Goal: Entertainment & Leisure: Consume media (video, audio)

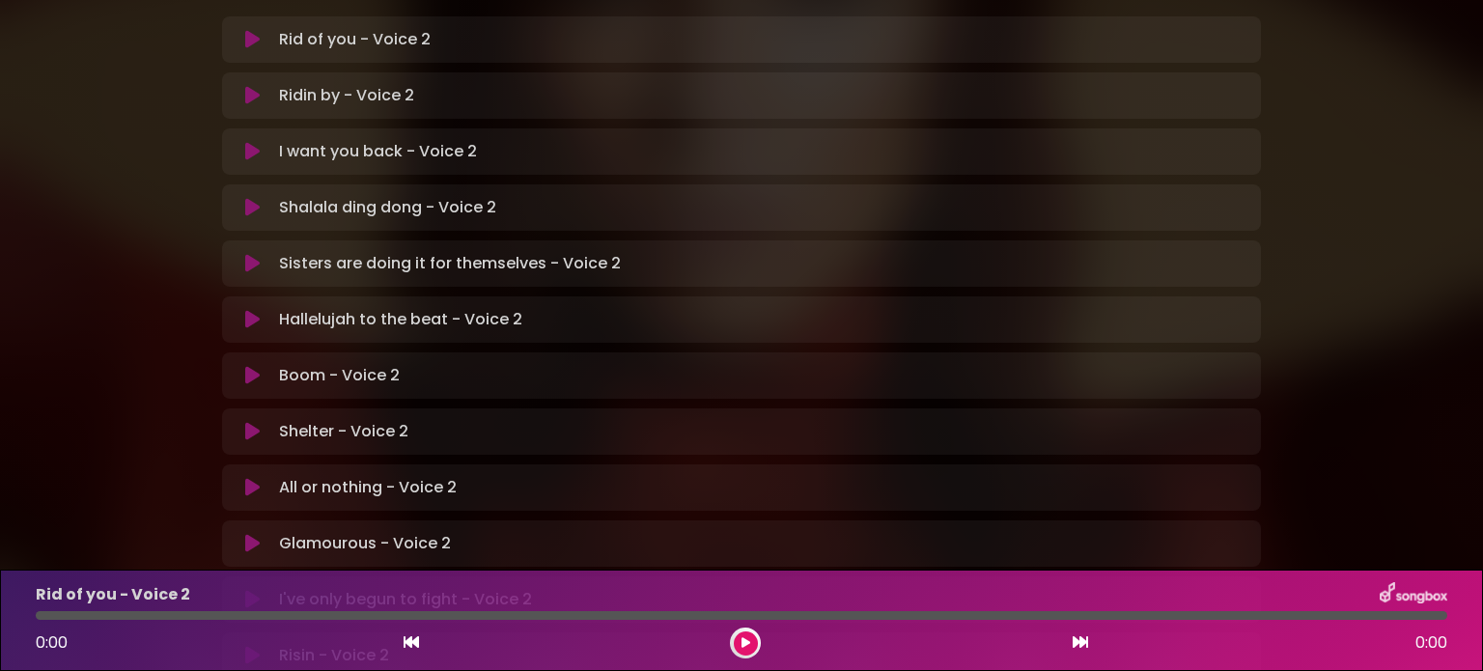
scroll to position [483, 0]
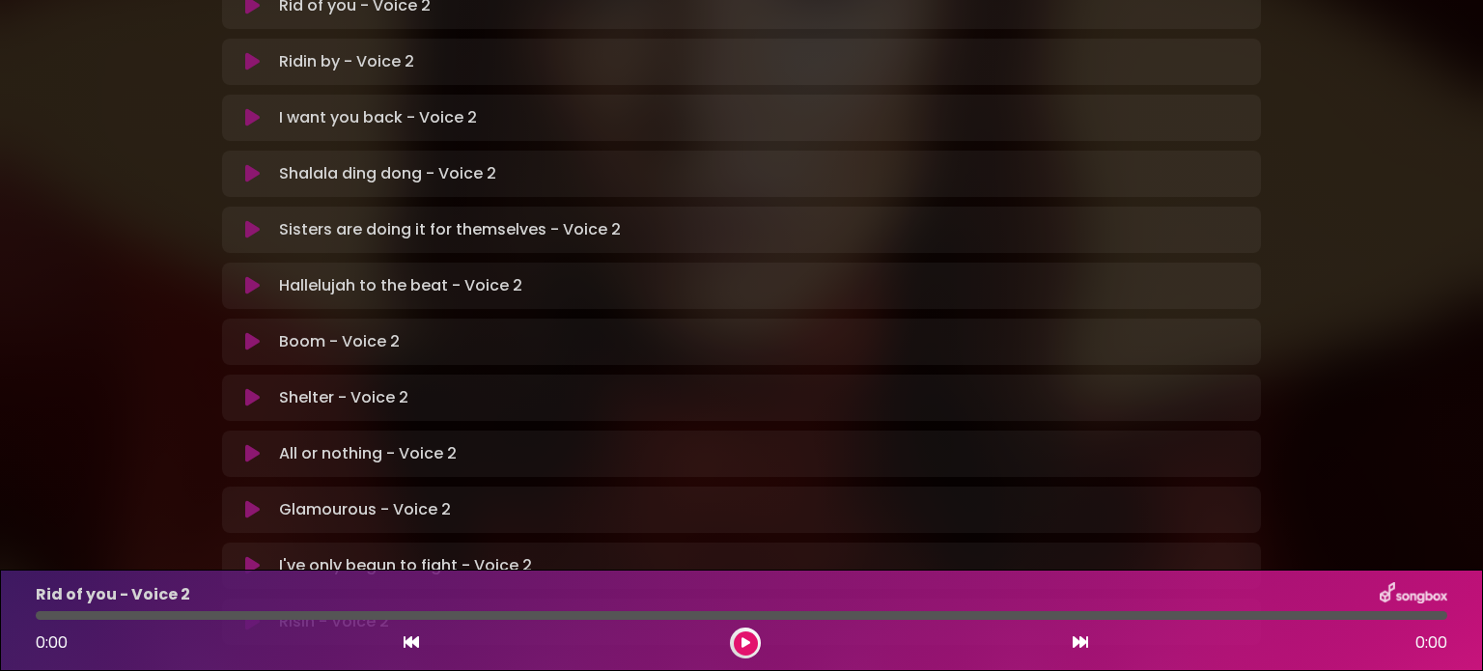
click at [365, 386] on p "Shelter - Voice 2 Loading Track..." at bounding box center [343, 397] width 129 height 23
click at [250, 388] on icon at bounding box center [252, 397] width 14 height 19
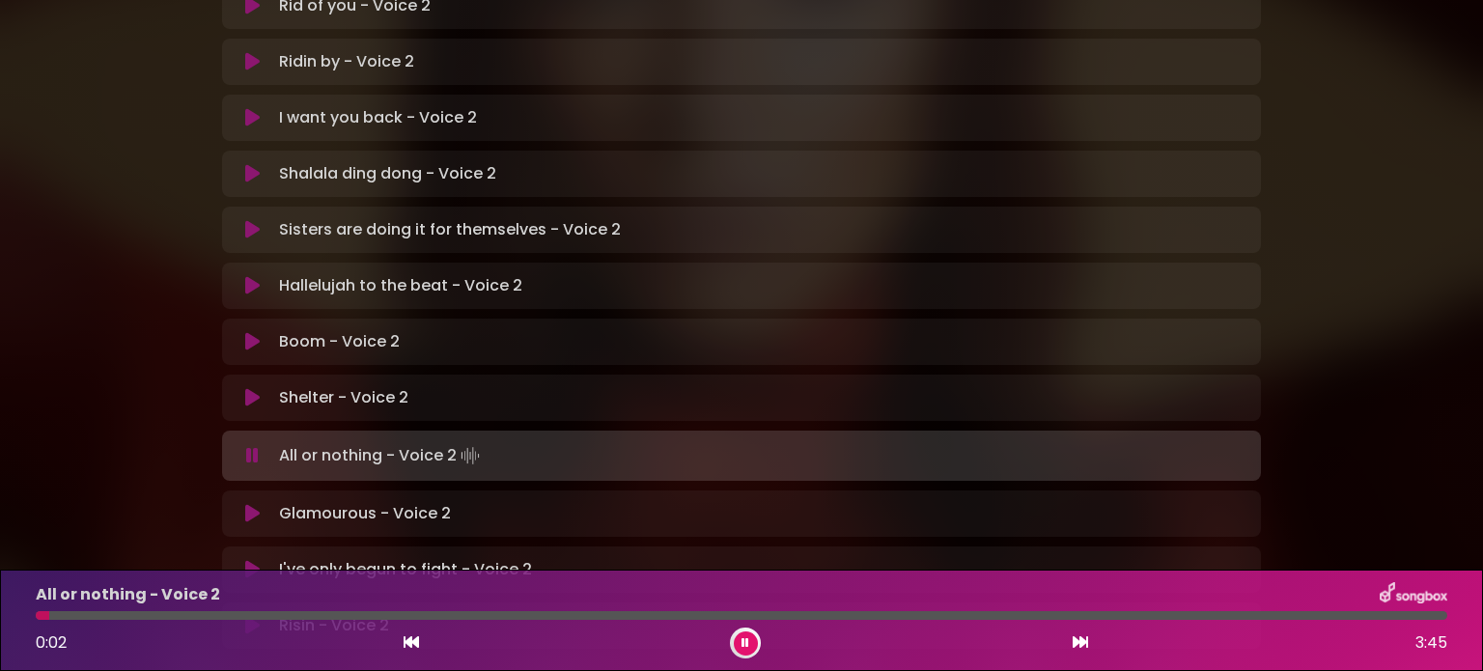
click at [247, 388] on icon at bounding box center [252, 397] width 14 height 19
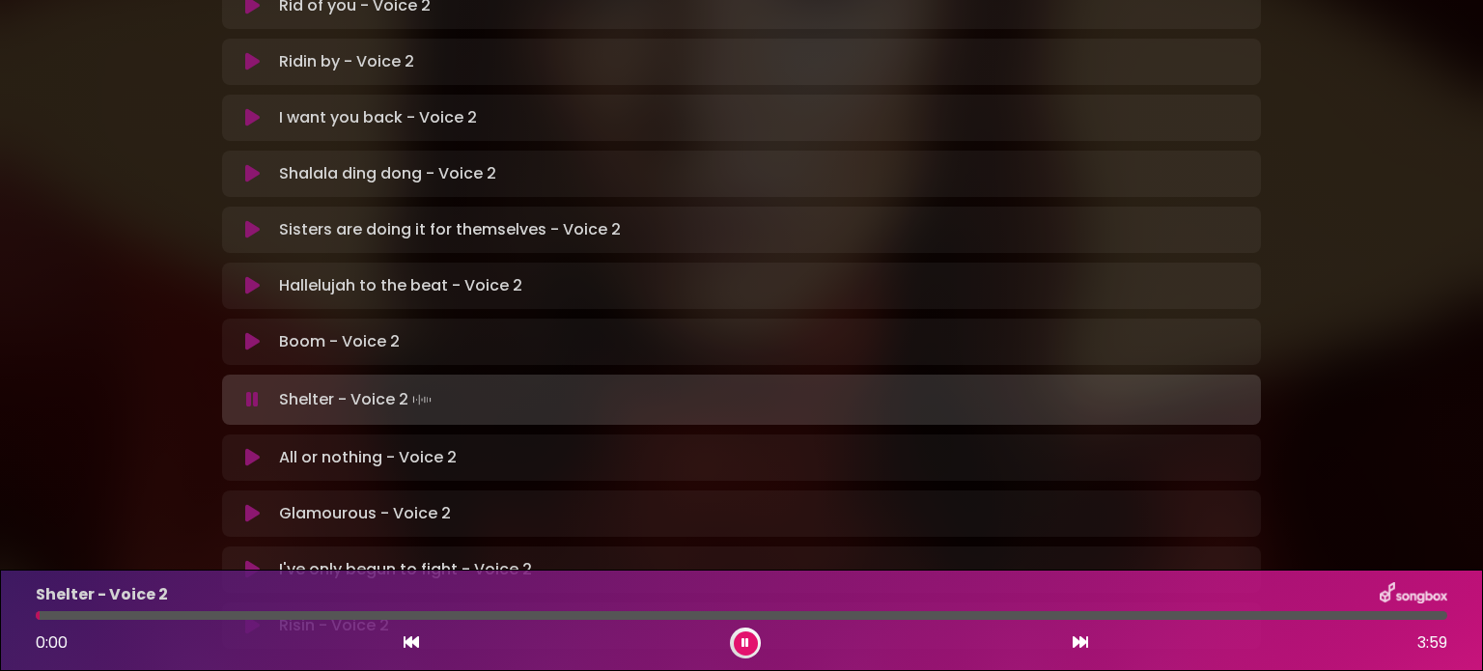
click at [747, 640] on icon at bounding box center [746, 643] width 8 height 12
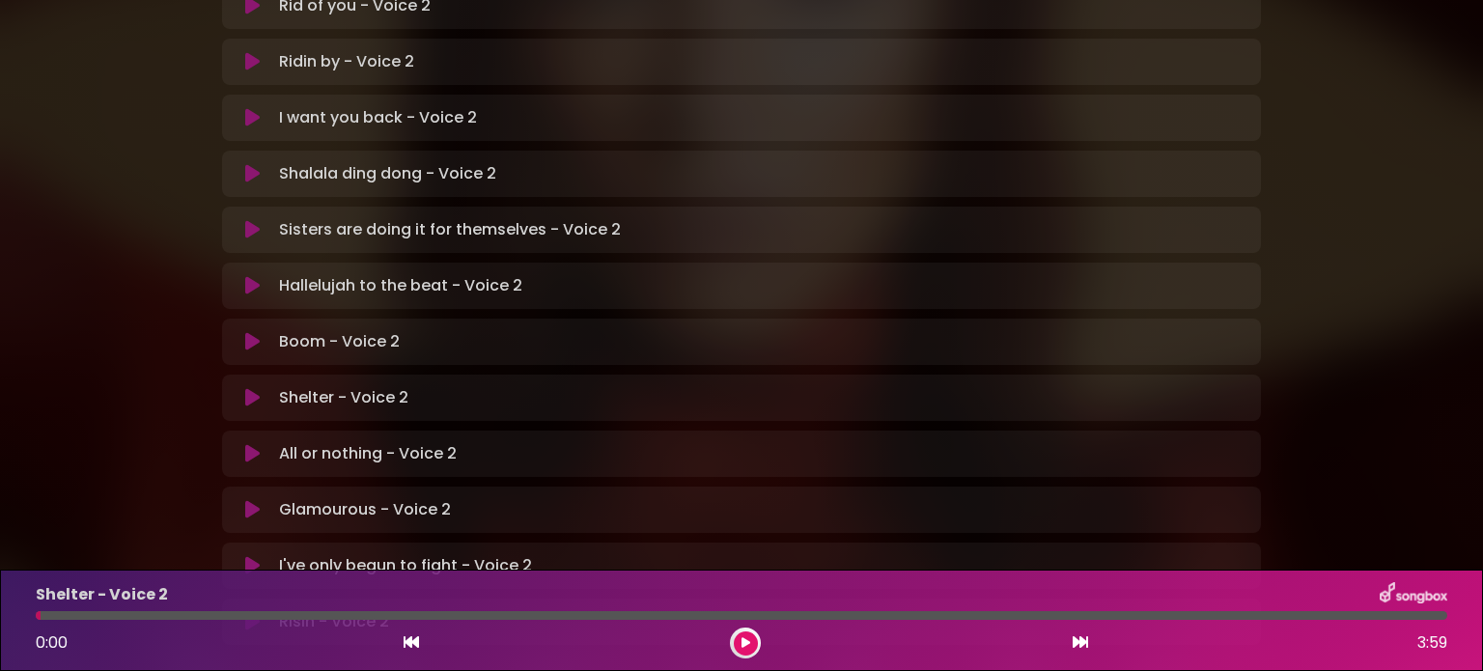
click at [748, 638] on icon at bounding box center [746, 643] width 9 height 12
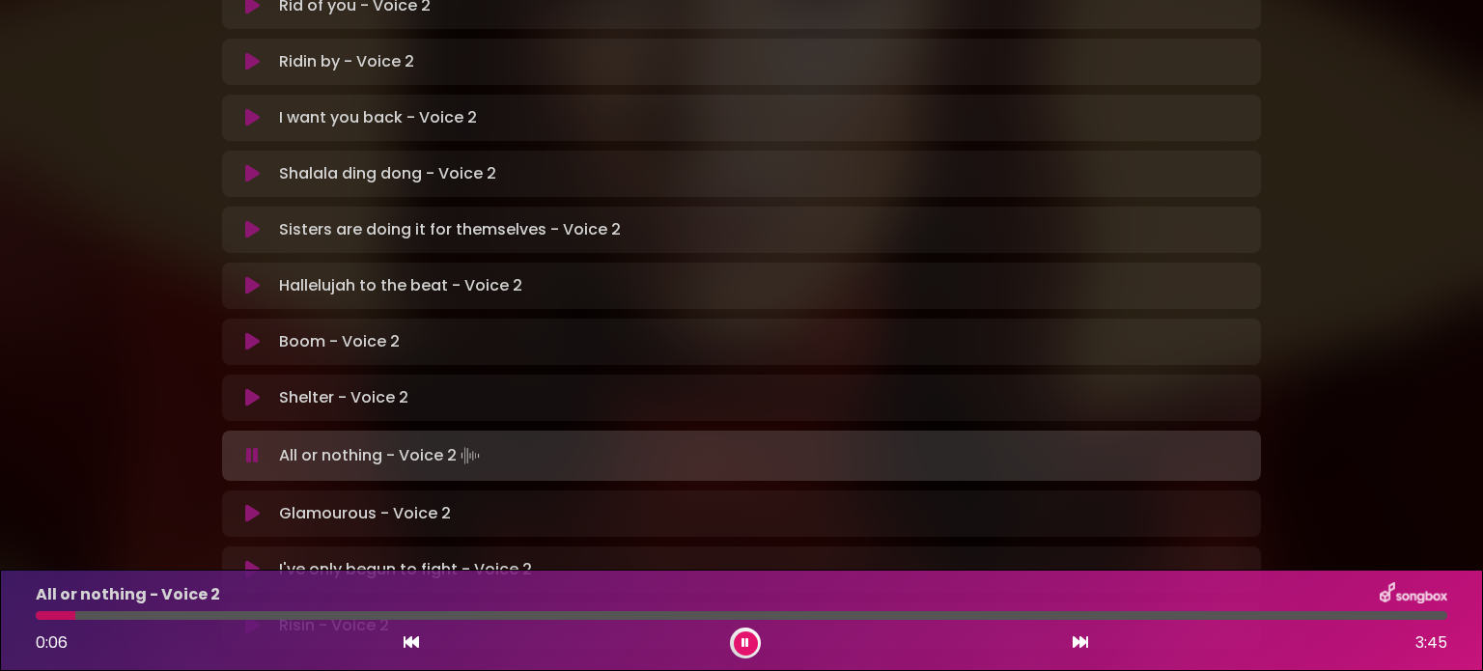
click at [246, 388] on icon at bounding box center [252, 397] width 14 height 19
click at [250, 388] on icon at bounding box center [252, 397] width 14 height 19
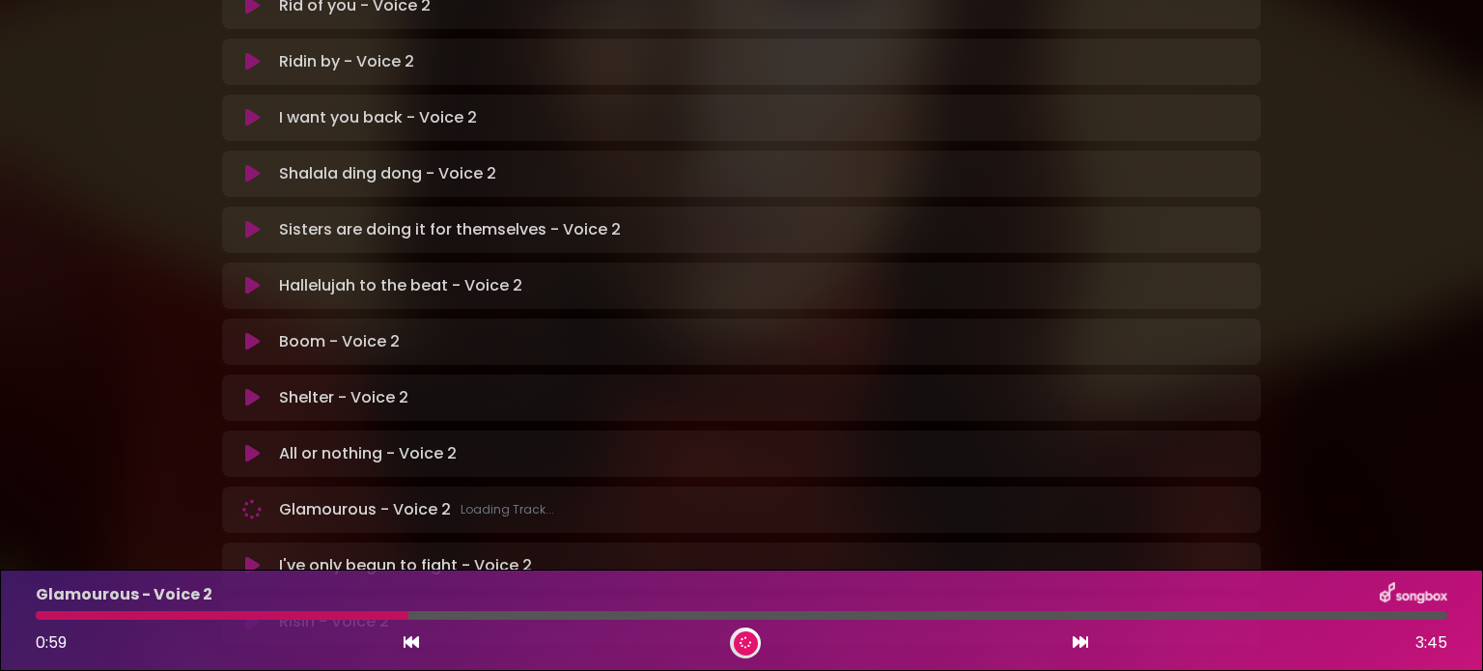
click at [1037, 487] on div "Glamourous - Voice 2 Loading Track... Name" at bounding box center [741, 510] width 1039 height 46
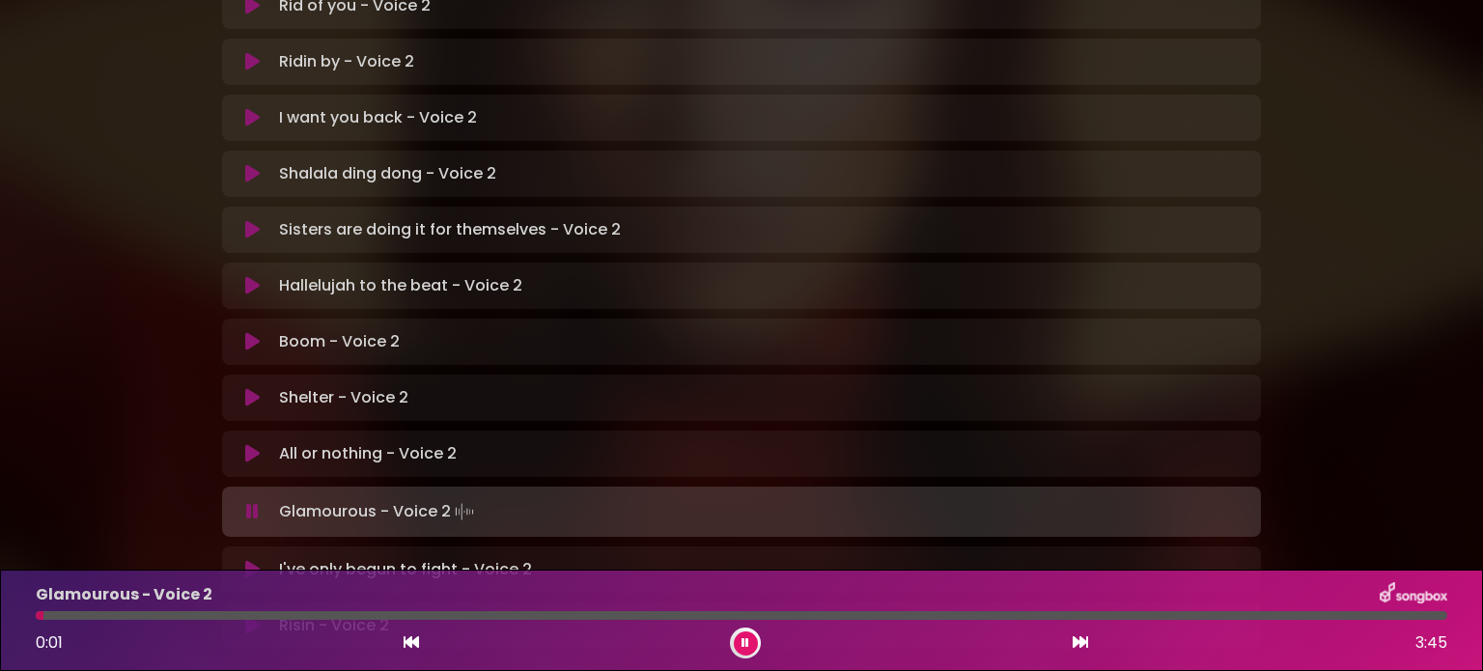
click at [255, 444] on icon at bounding box center [252, 453] width 14 height 19
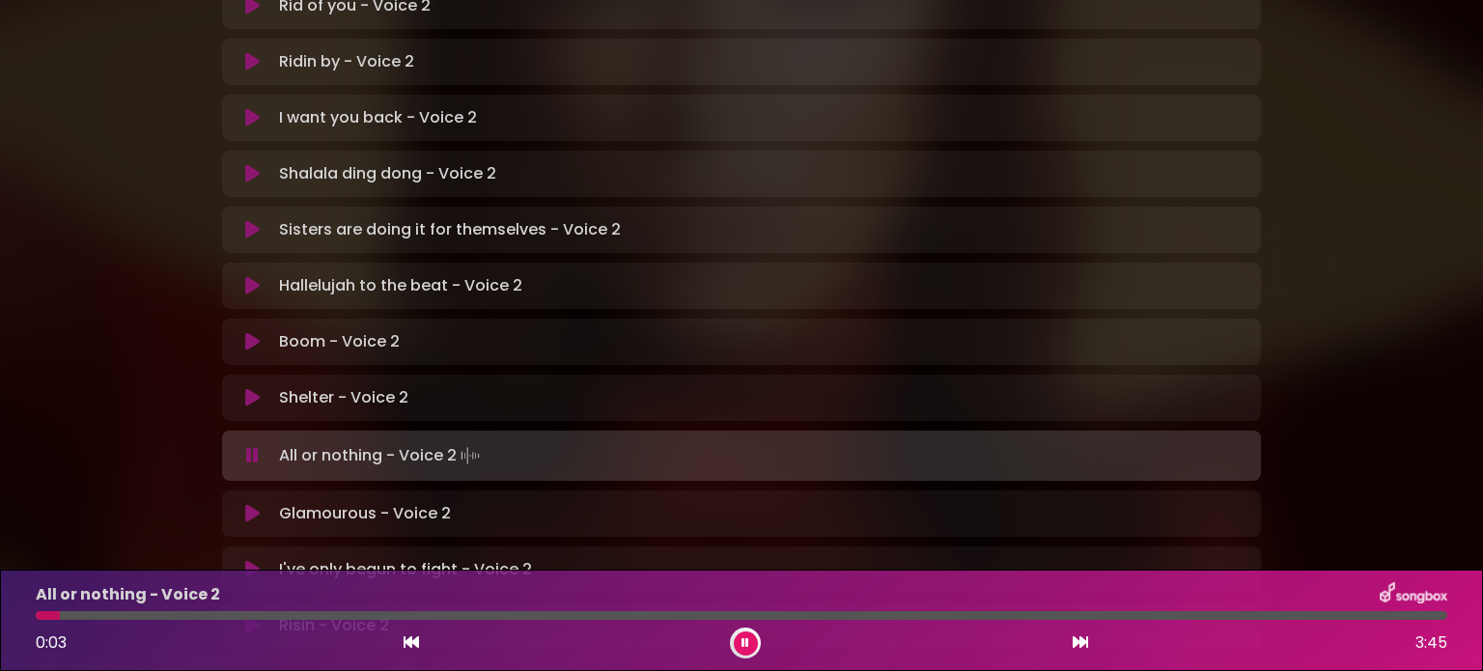
click at [742, 639] on icon at bounding box center [746, 643] width 8 height 12
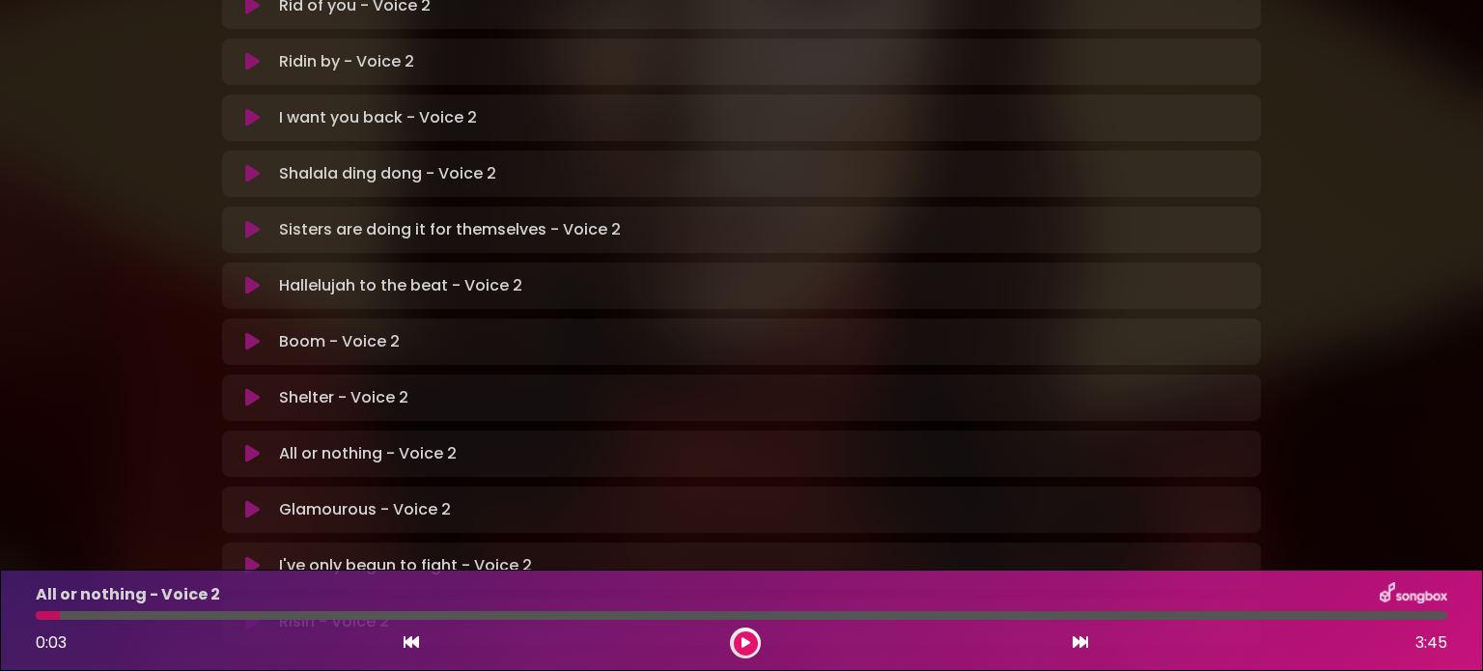
click at [742, 640] on icon at bounding box center [746, 643] width 9 height 12
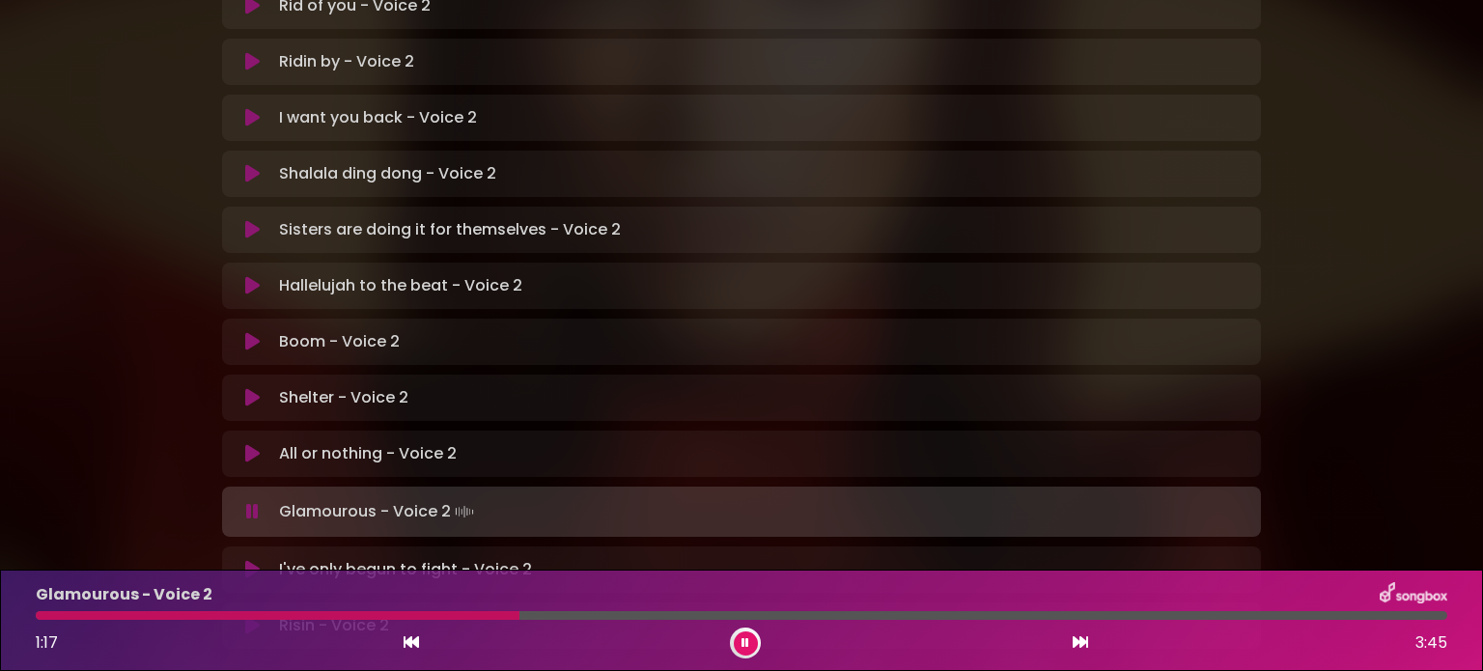
click at [745, 644] on icon at bounding box center [746, 643] width 8 height 12
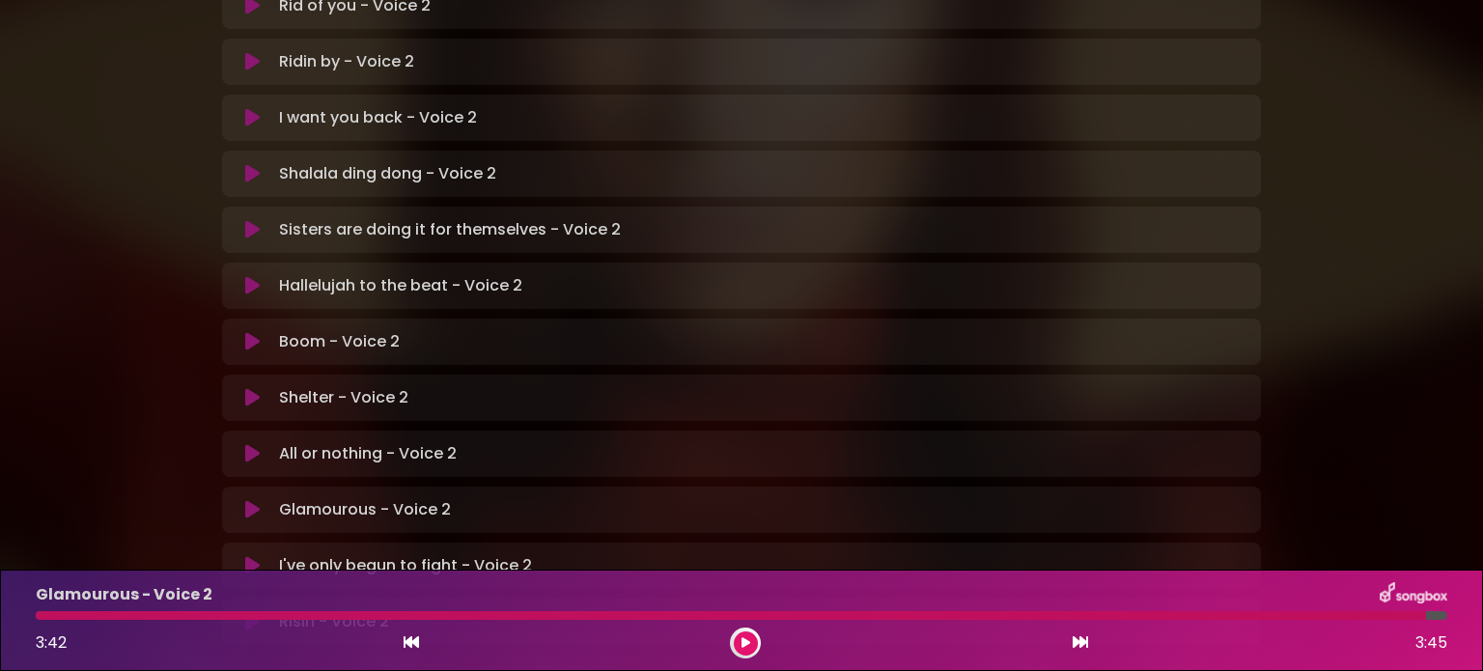
click at [254, 500] on icon at bounding box center [252, 509] width 14 height 19
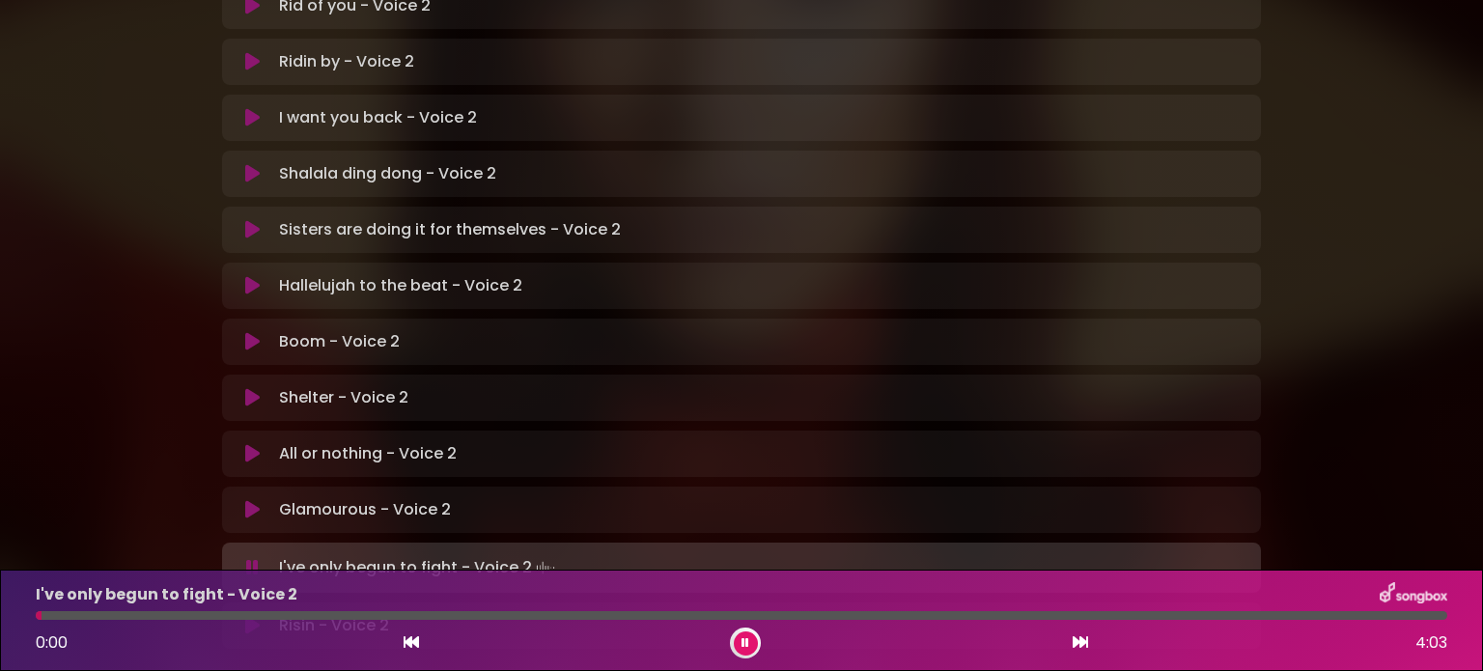
click at [251, 500] on icon at bounding box center [252, 509] width 14 height 19
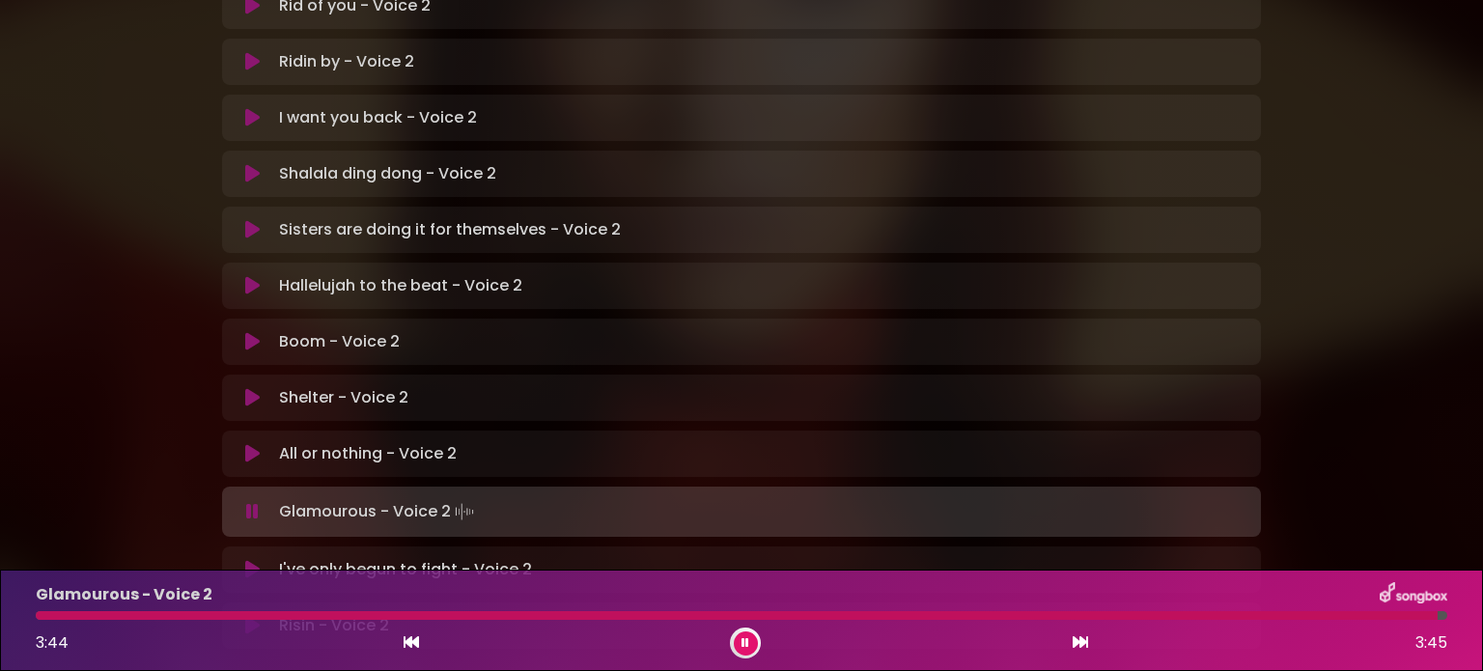
drag, startPoint x: 1375, startPoint y: 611, endPoint x: 543, endPoint y: 608, distance: 832.3
click at [543, 608] on div "Glamourous - Voice 2 3:44 3:45" at bounding box center [741, 620] width 1435 height 76
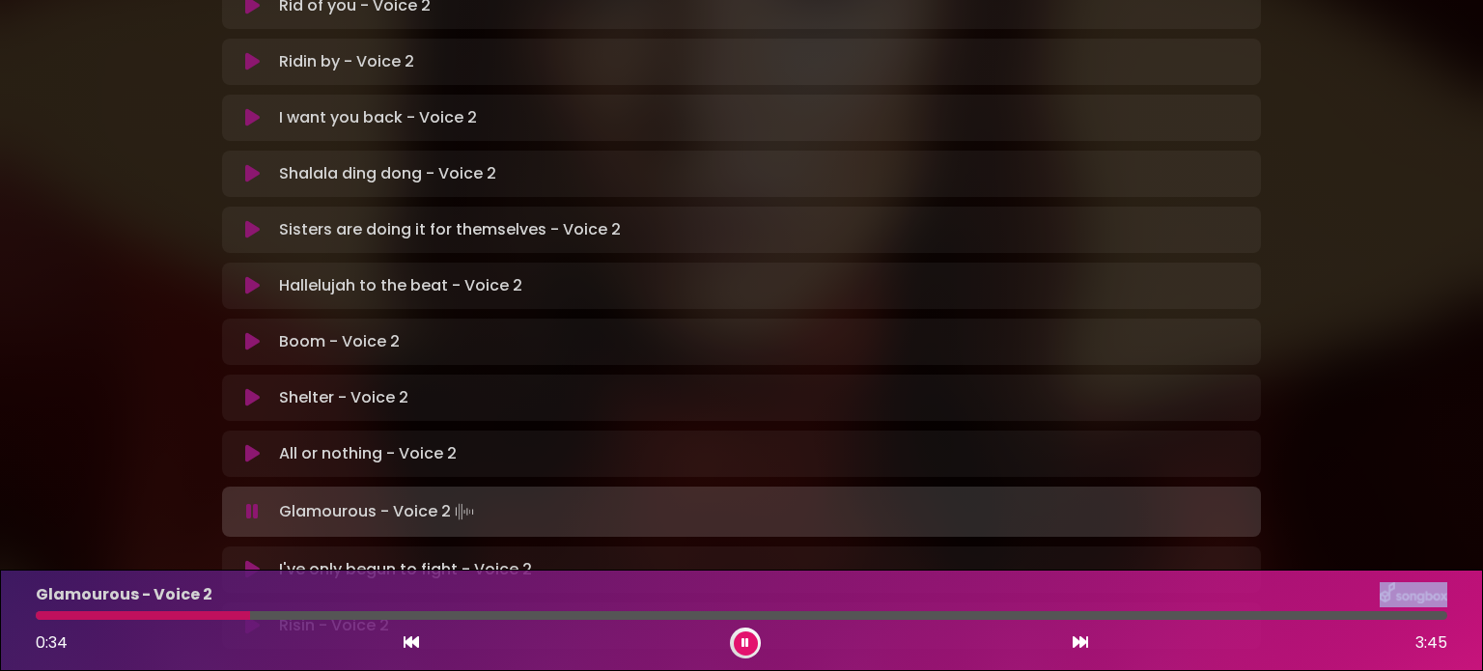
click at [251, 444] on icon at bounding box center [252, 453] width 14 height 19
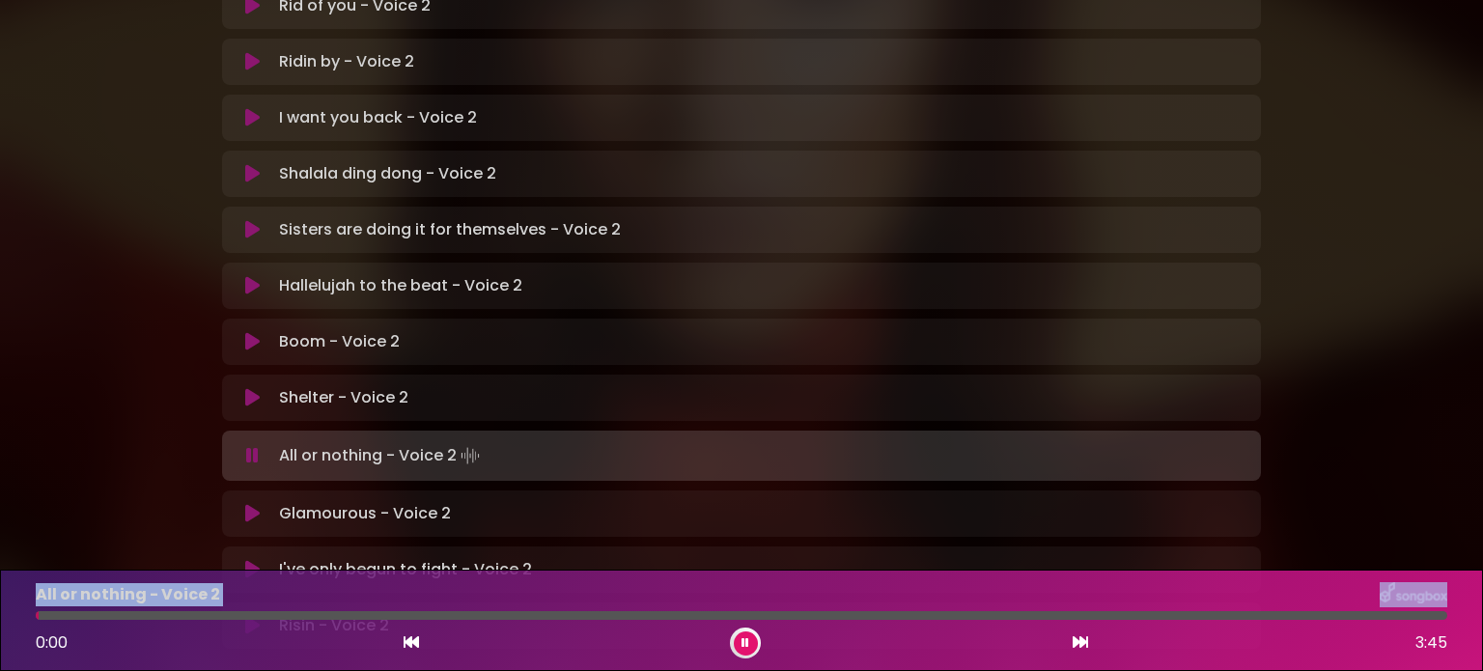
click at [248, 504] on icon at bounding box center [252, 513] width 14 height 19
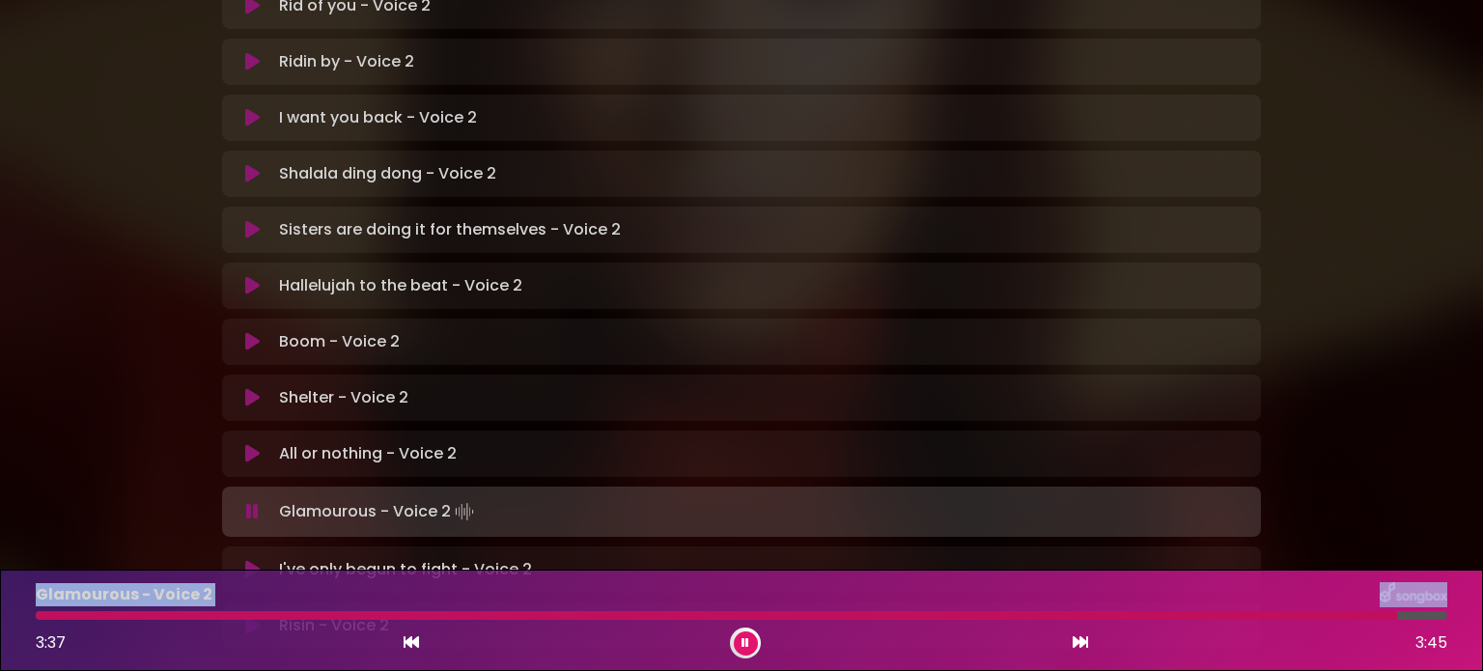
click at [747, 642] on icon at bounding box center [746, 642] width 10 height 13
